Goal: Task Accomplishment & Management: Use online tool/utility

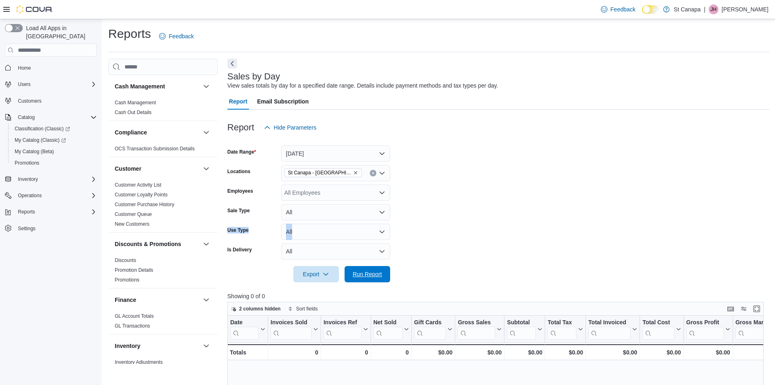
drag, startPoint x: 363, startPoint y: 268, endPoint x: 489, endPoint y: 269, distance: 125.8
click at [363, 268] on span "Run Report" at bounding box center [368, 274] width 36 height 16
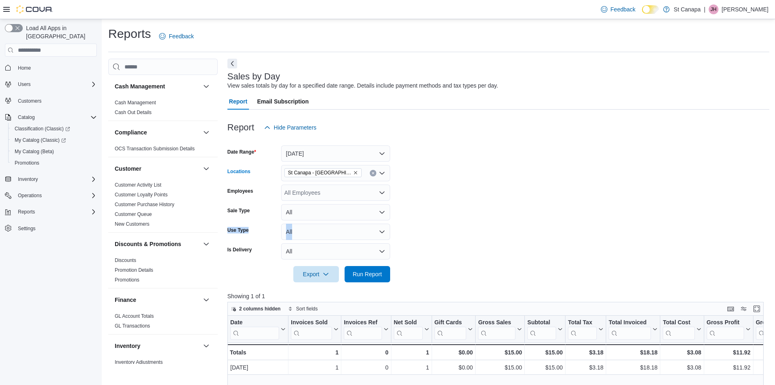
click at [353, 172] on icon "Remove St Canapa - Santa Teresa from selection in this group" at bounding box center [355, 172] width 5 height 5
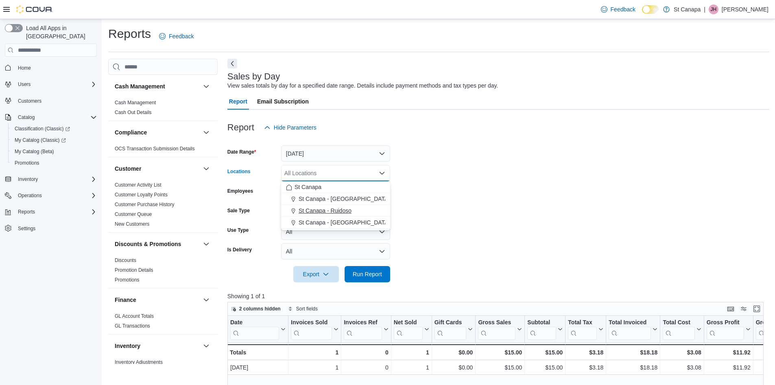
click at [333, 209] on span "St Canapa - Ruidoso" at bounding box center [325, 210] width 53 height 8
click at [514, 199] on form "Date Range [DATE] Locations [GEOGRAPHIC_DATA] - [GEOGRAPHIC_DATA] Combo box. Se…" at bounding box center [498, 209] width 542 height 147
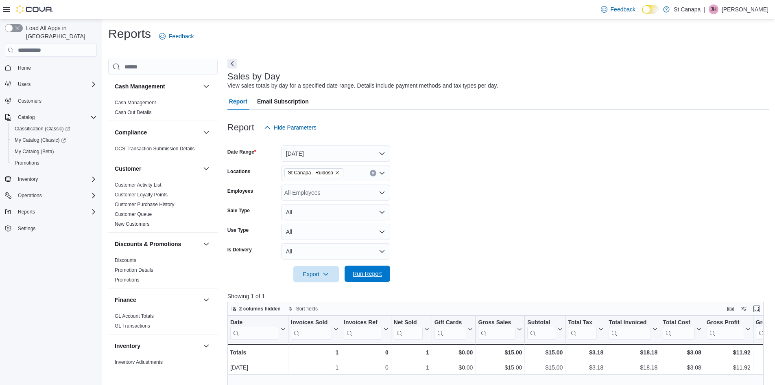
drag, startPoint x: 360, startPoint y: 268, endPoint x: 571, endPoint y: 234, distance: 213.5
click at [363, 268] on span "Run Report" at bounding box center [368, 273] width 36 height 16
click at [744, 10] on p "[PERSON_NAME]" at bounding box center [745, 9] width 47 height 10
click at [716, 79] on span "Sign Out" at bounding box center [716, 80] width 22 height 8
